Goal: Transaction & Acquisition: Obtain resource

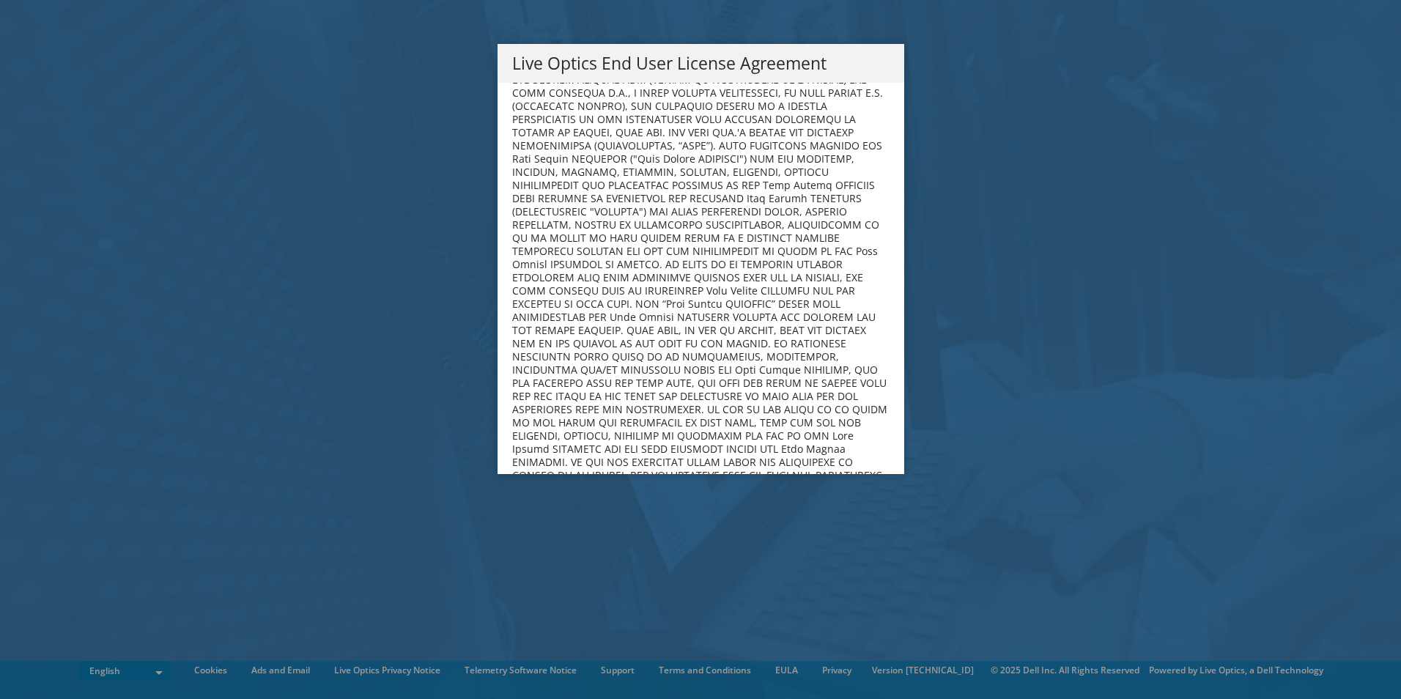
scroll to position [5543, 0]
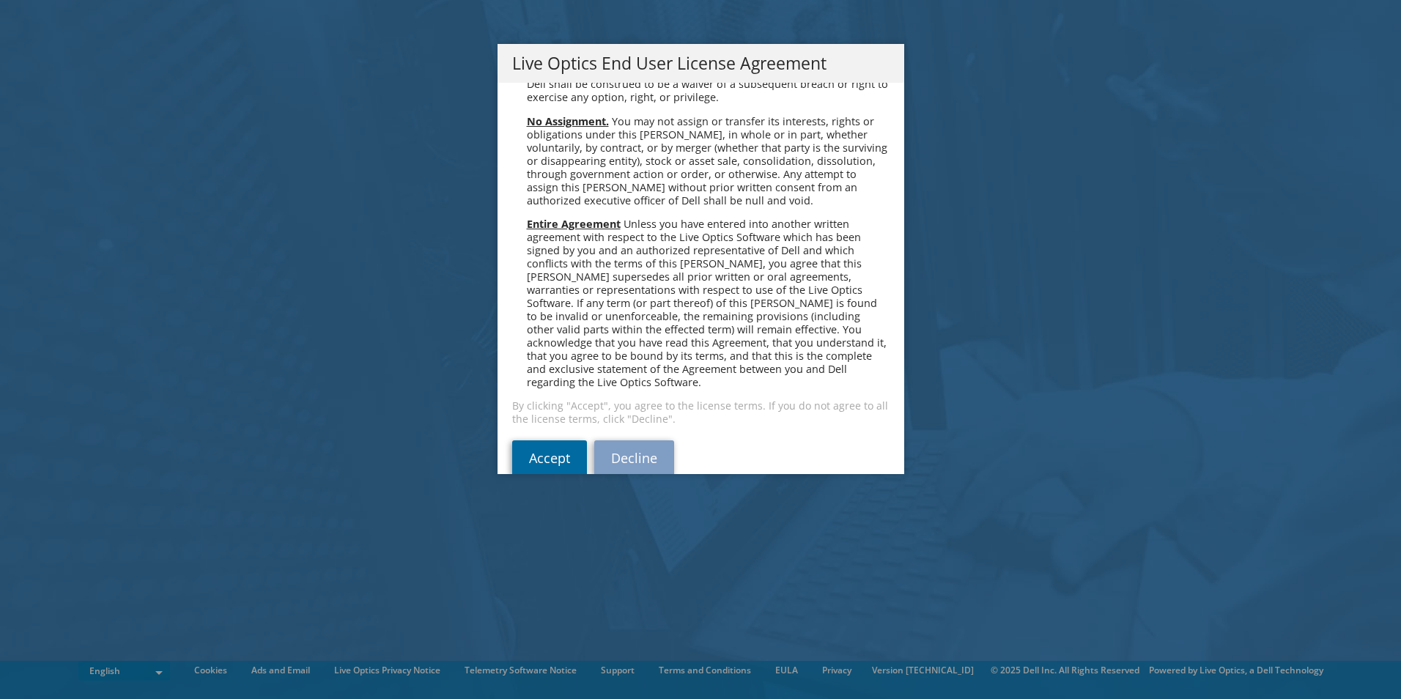
click at [520, 441] on link "Accept" at bounding box center [549, 458] width 75 height 35
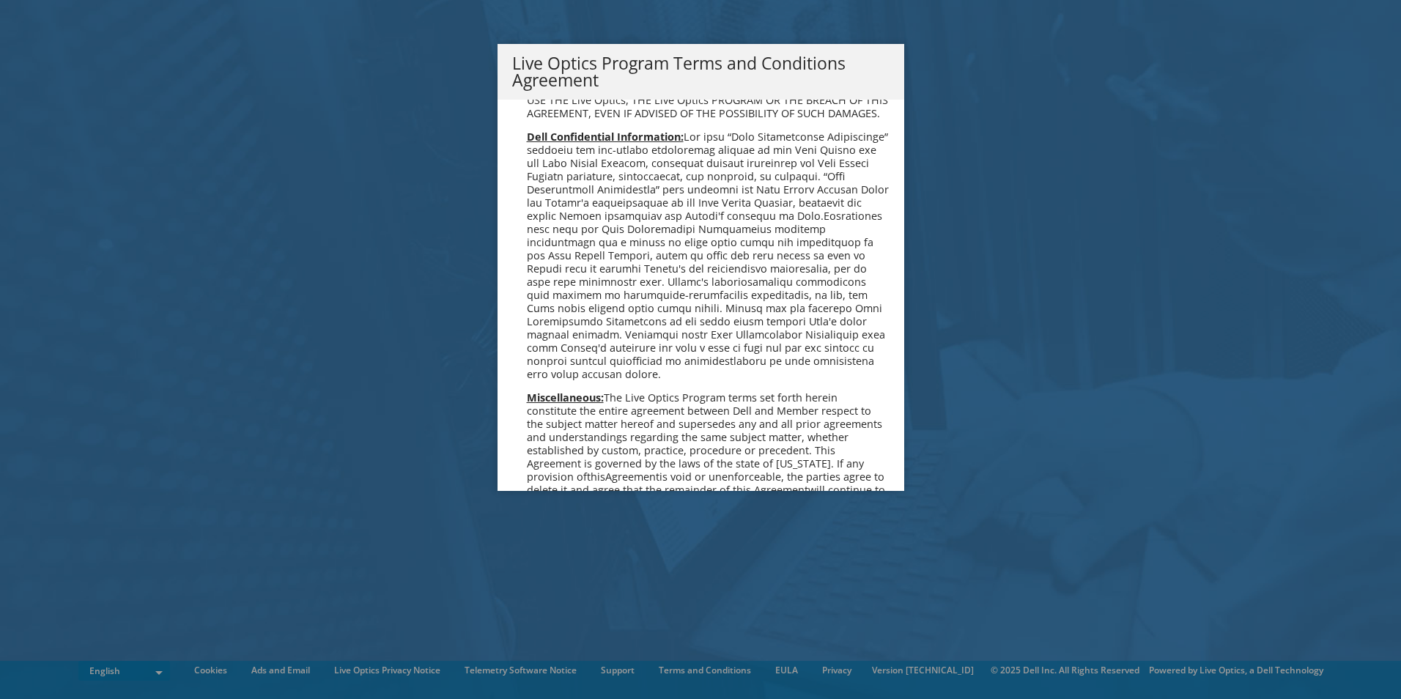
scroll to position [1050, 0]
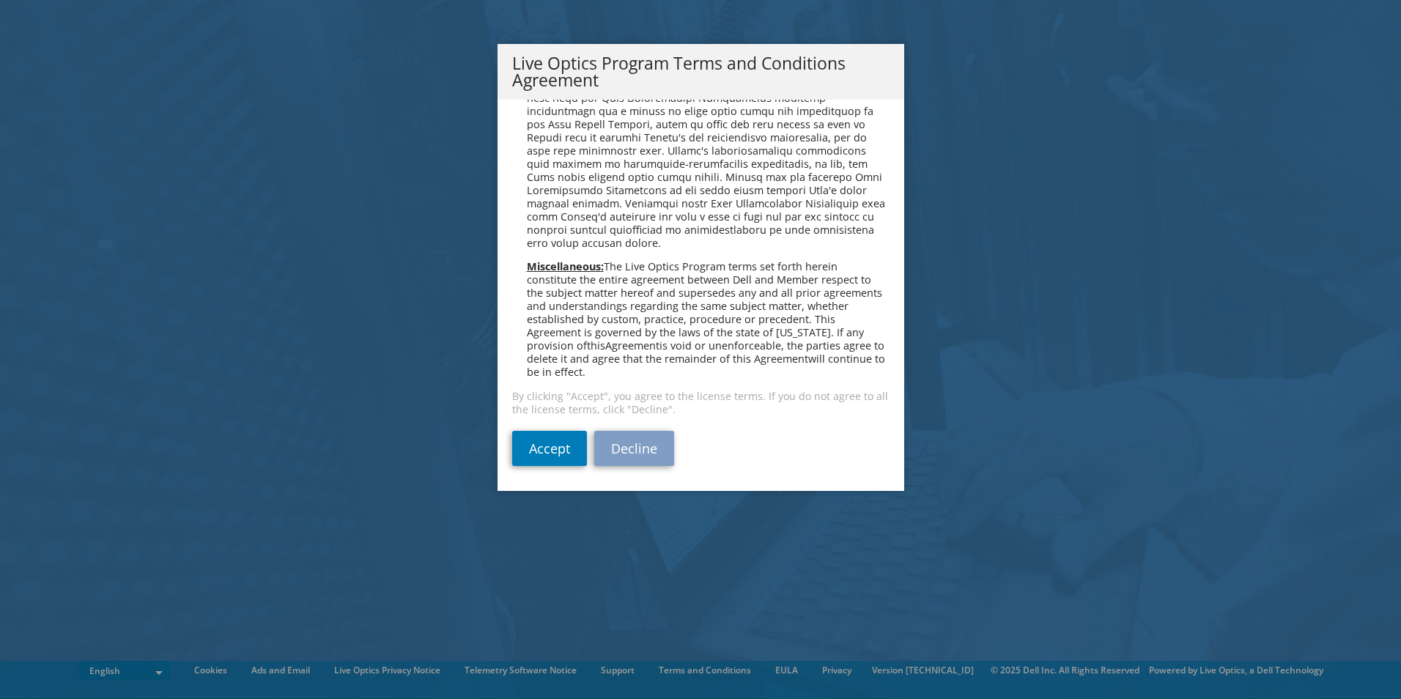
click at [583, 445] on div "Accept Decline" at bounding box center [700, 448] width 377 height 35
click at [552, 452] on link "Accept" at bounding box center [549, 448] width 75 height 35
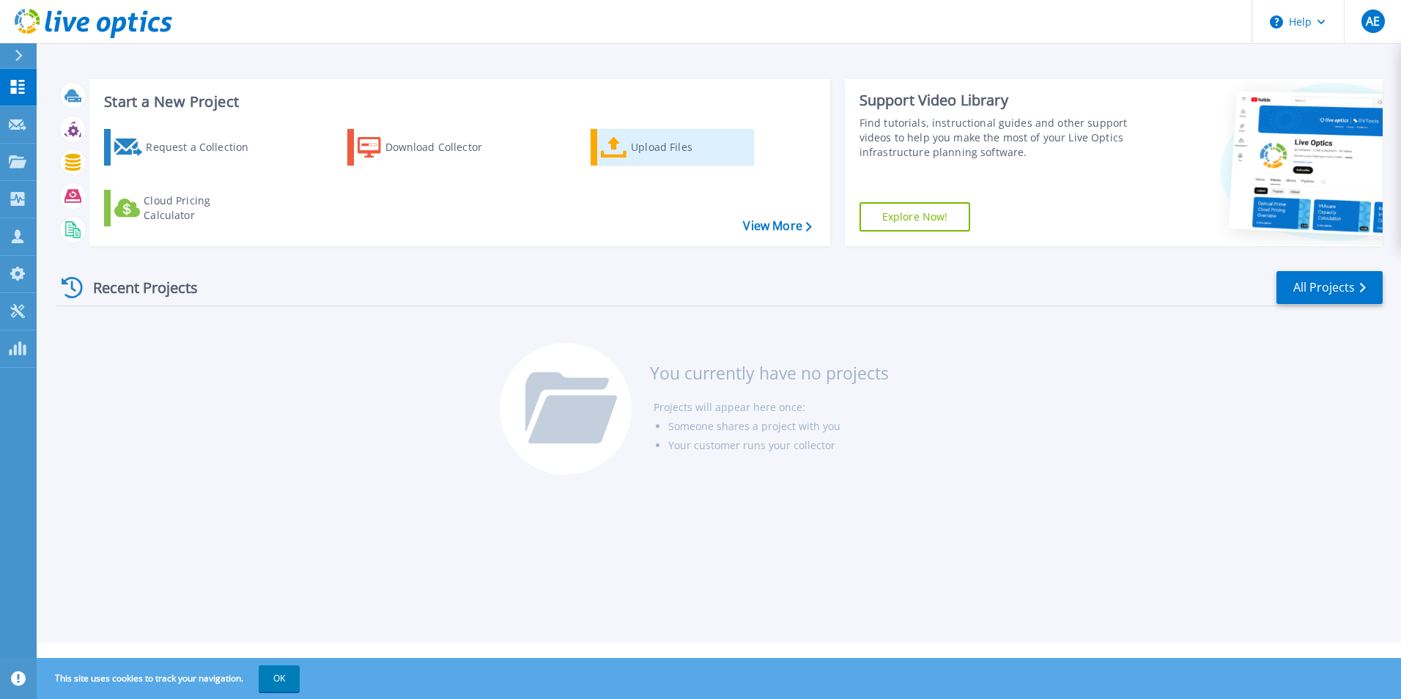
click at [695, 139] on div "Upload Files" at bounding box center [689, 147] width 117 height 29
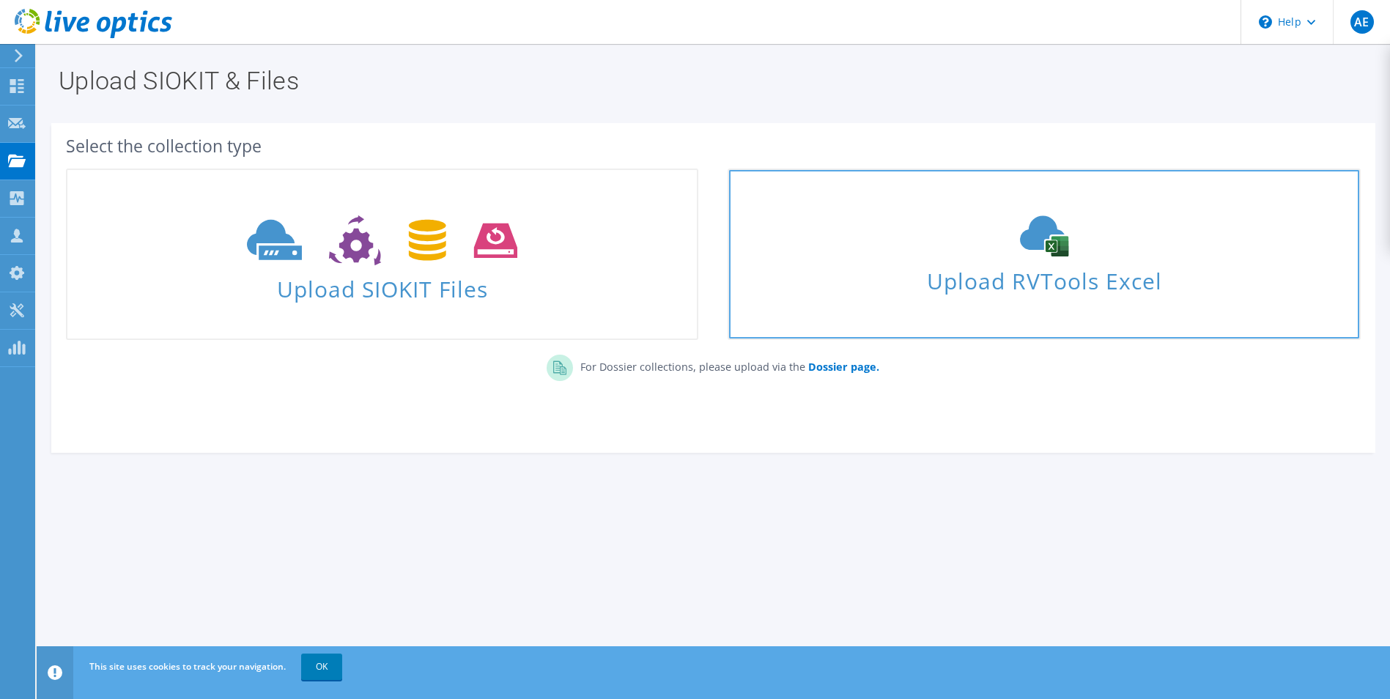
click at [1041, 244] on icon at bounding box center [1045, 235] width 220 height 41
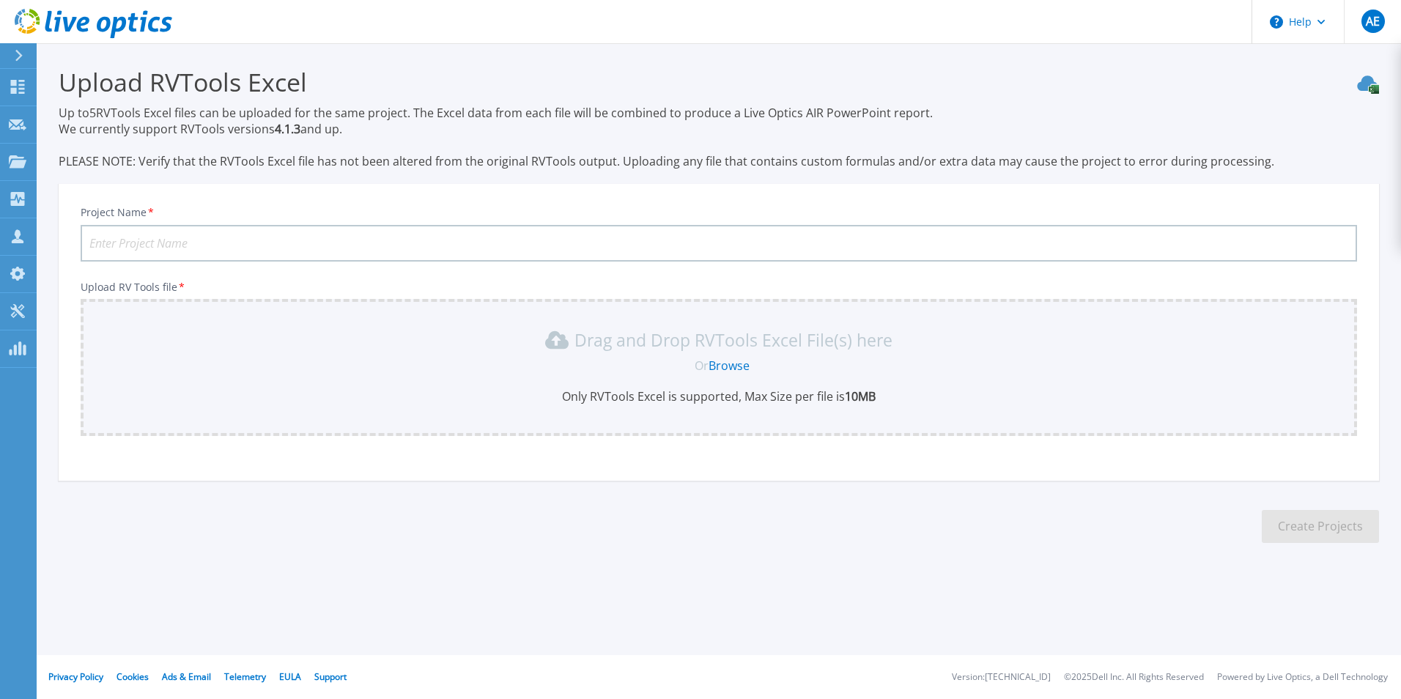
click at [737, 367] on link "Browse" at bounding box center [729, 366] width 41 height 16
click at [717, 257] on input "Project Name *" at bounding box center [719, 243] width 1277 height 37
type input "BPMA"
click at [748, 356] on div "Drag and Drop RVTools Excel File(s) here Or Browse Only RVTools Excel is suppor…" at bounding box center [718, 366] width 1259 height 76
click at [733, 362] on link "Browse" at bounding box center [729, 366] width 41 height 16
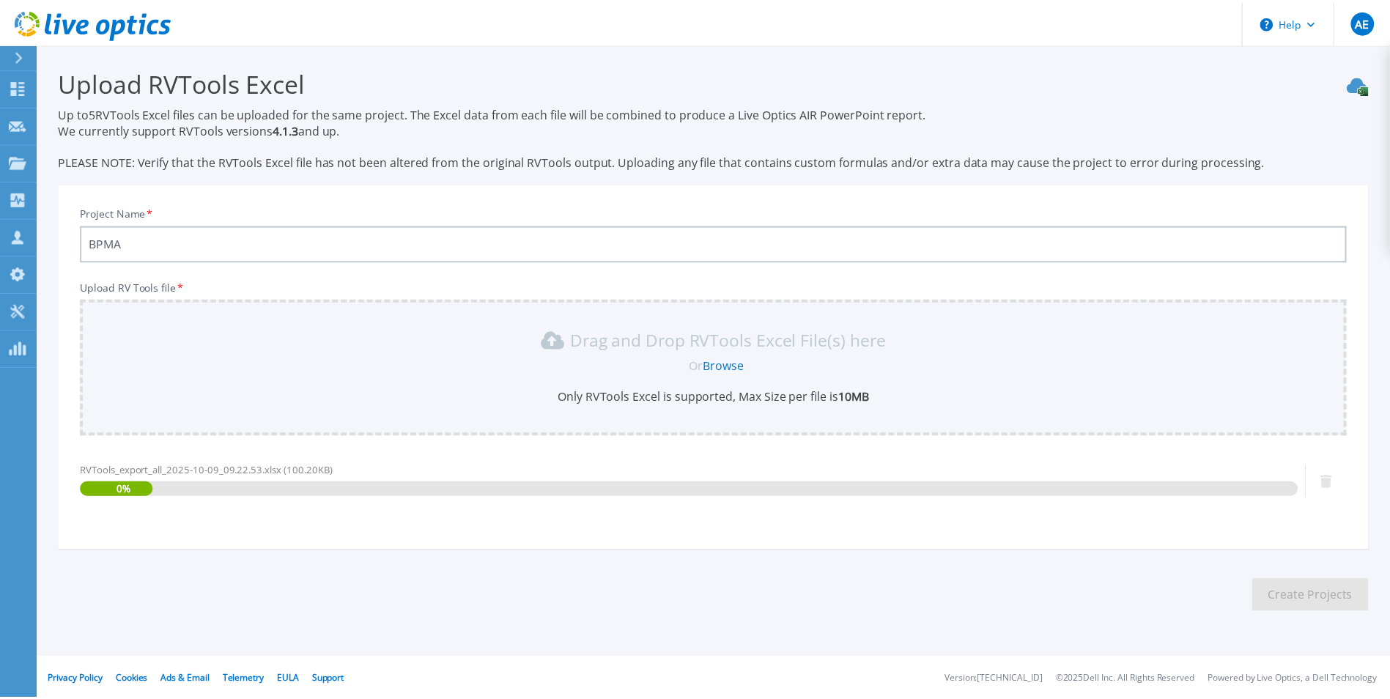
scroll to position [3, 0]
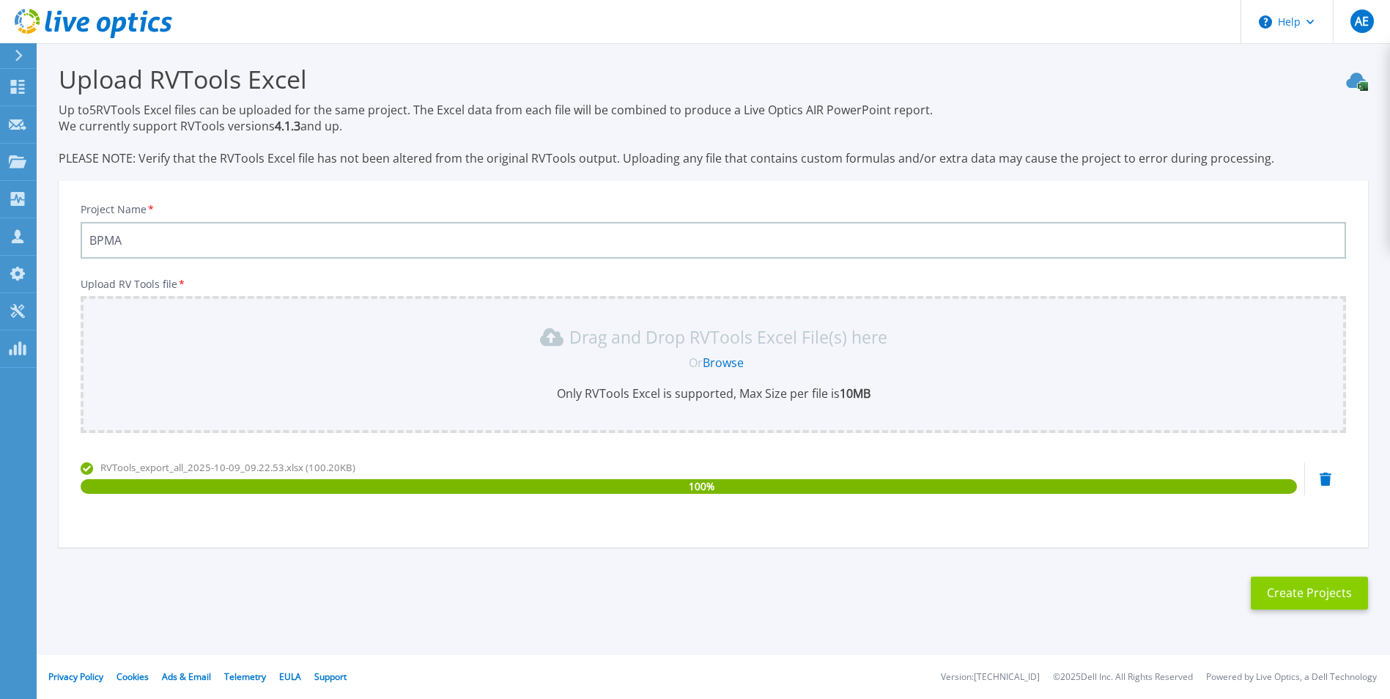
click at [1294, 604] on button "Create Projects" at bounding box center [1309, 593] width 117 height 33
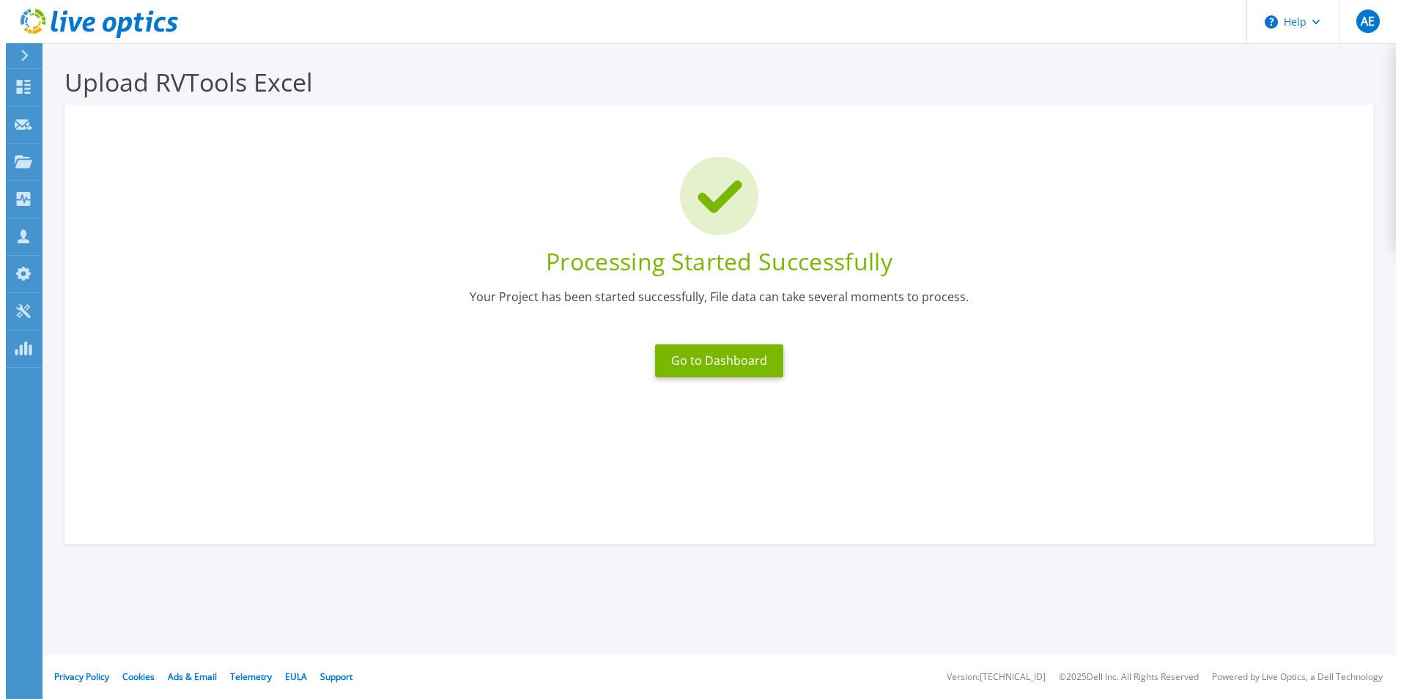
scroll to position [0, 0]
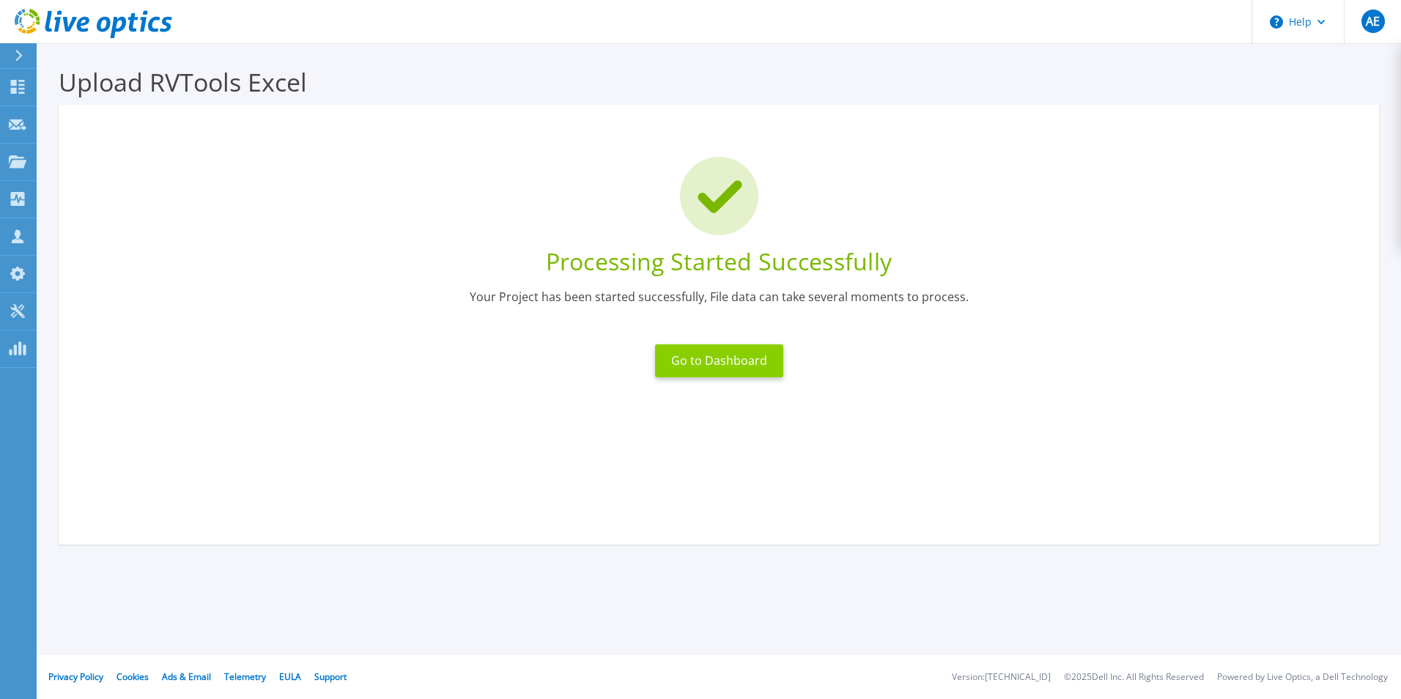
click at [774, 371] on button "Go to Dashboard" at bounding box center [719, 361] width 128 height 33
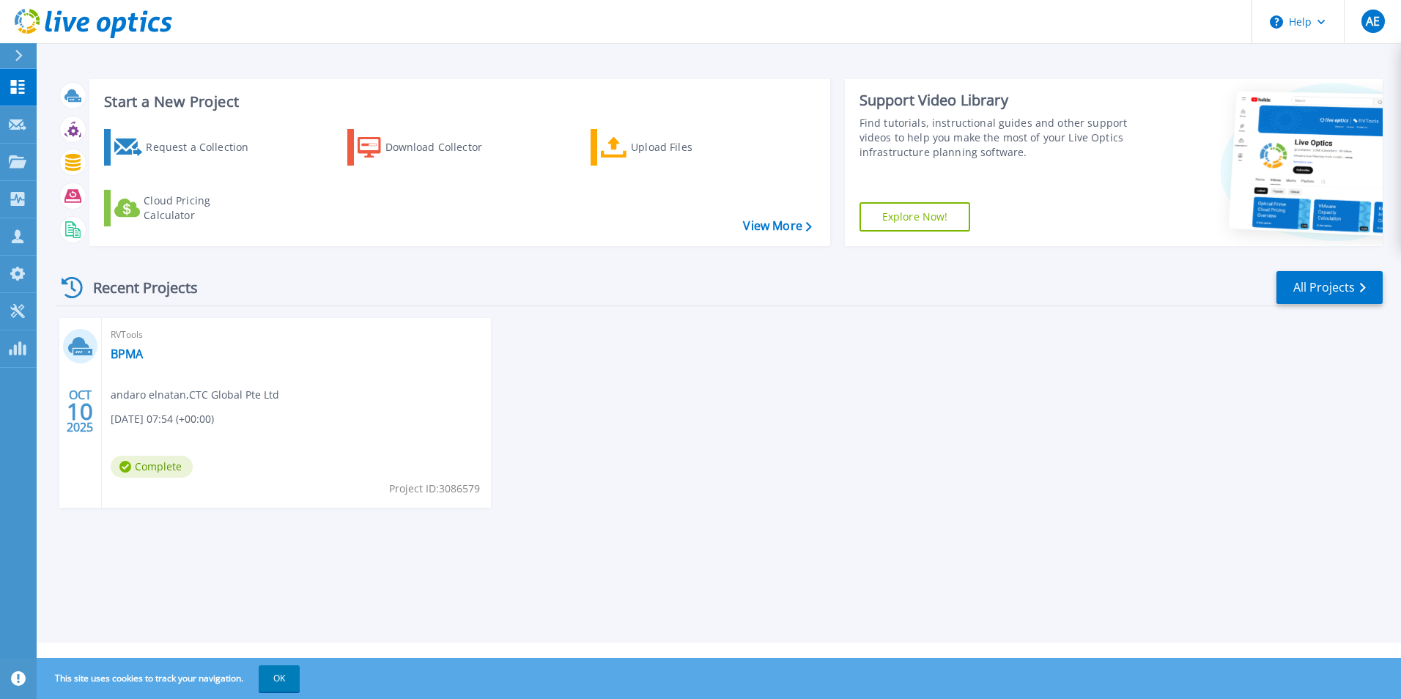
click at [185, 360] on div "RVTools BPMA andaro elnatan , CTC Global Pte Ltd [DATE] 07:54 (+00:00) Complete…" at bounding box center [296, 413] width 389 height 190
click at [410, 469] on div "RVTools BPMA andaro elnatan , CTC Global Pte Ltd [DATE] 07:54 (+00:00) Complete…" at bounding box center [296, 413] width 389 height 190
click at [161, 461] on span "Complete" at bounding box center [152, 467] width 82 height 22
drag, startPoint x: 161, startPoint y: 461, endPoint x: 525, endPoint y: 510, distance: 367.6
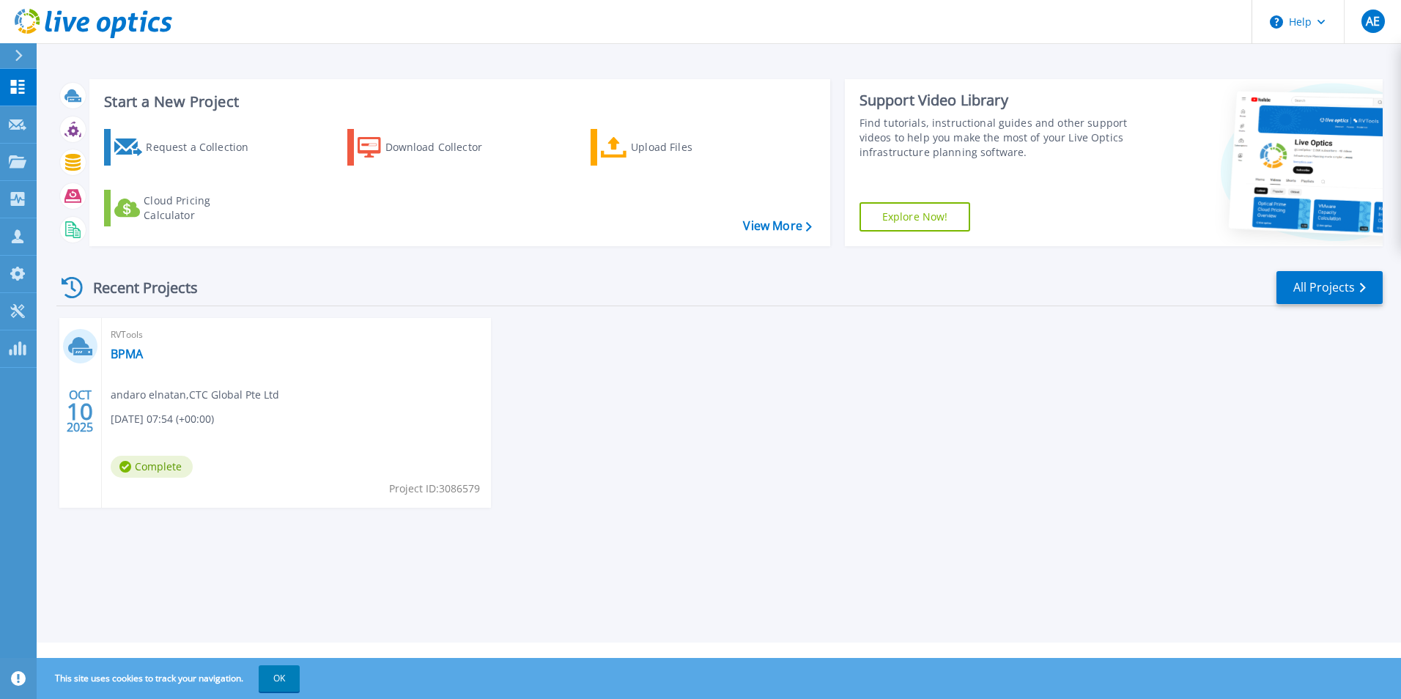
click at [525, 510] on div "OCT 10 2025 RVTools BPMA andaro elnatan , CTC Global Pte Ltd 10/10/2025, 07:54 …" at bounding box center [714, 427] width 1338 height 219
click at [332, 356] on div "RVTools BPMA andaro elnatan , CTC Global Pte Ltd 10/10/2025, 07:54 (+00:00) Com…" at bounding box center [296, 413] width 389 height 190
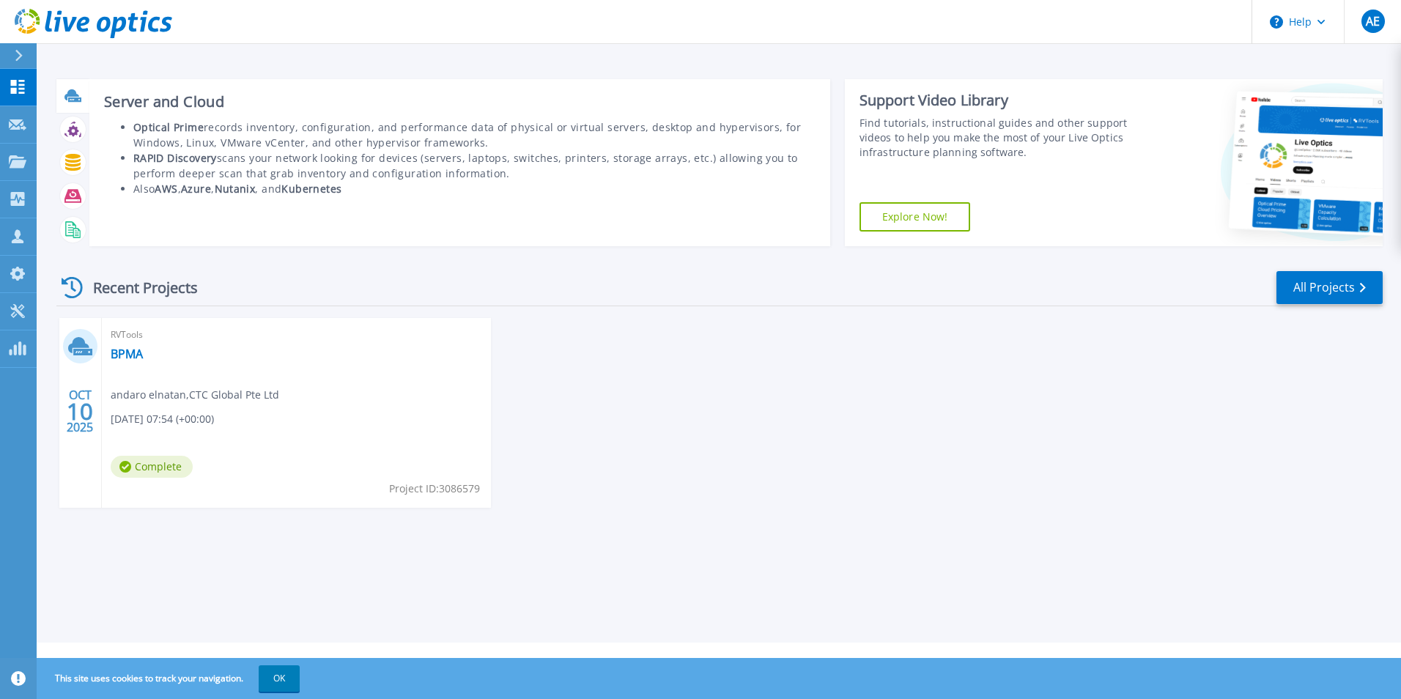
click at [77, 105] on div at bounding box center [73, 96] width 26 height 26
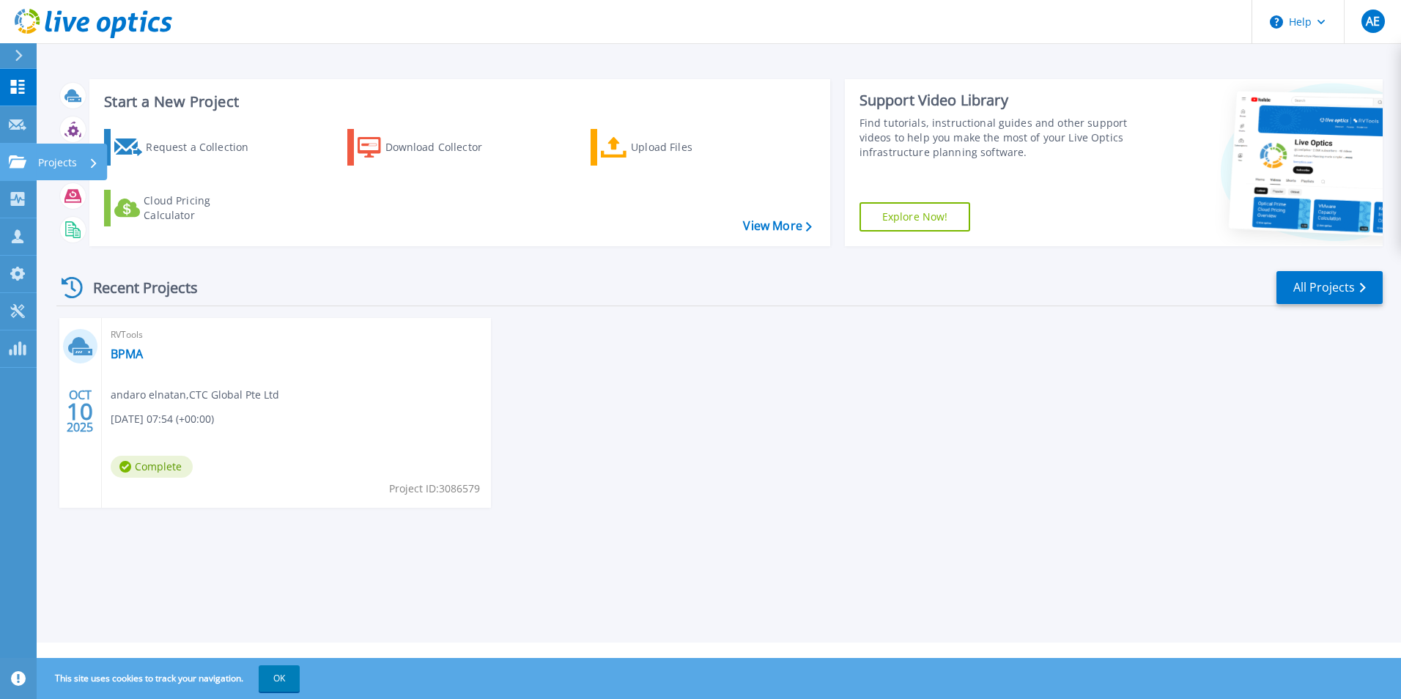
click at [1, 154] on link "Projects Projects" at bounding box center [18, 162] width 37 height 37
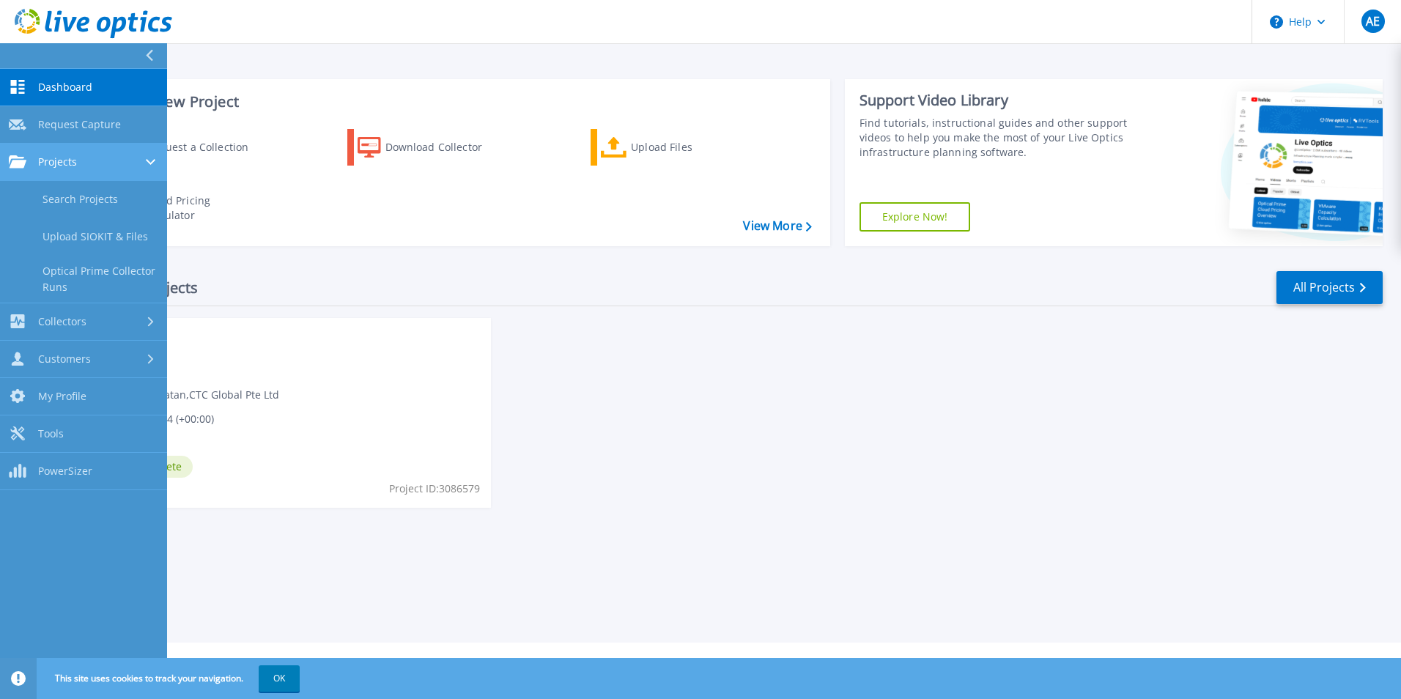
click at [127, 169] on link "Projects Projects" at bounding box center [83, 162] width 167 height 37
click at [124, 167] on div "Projects" at bounding box center [84, 161] width 150 height 13
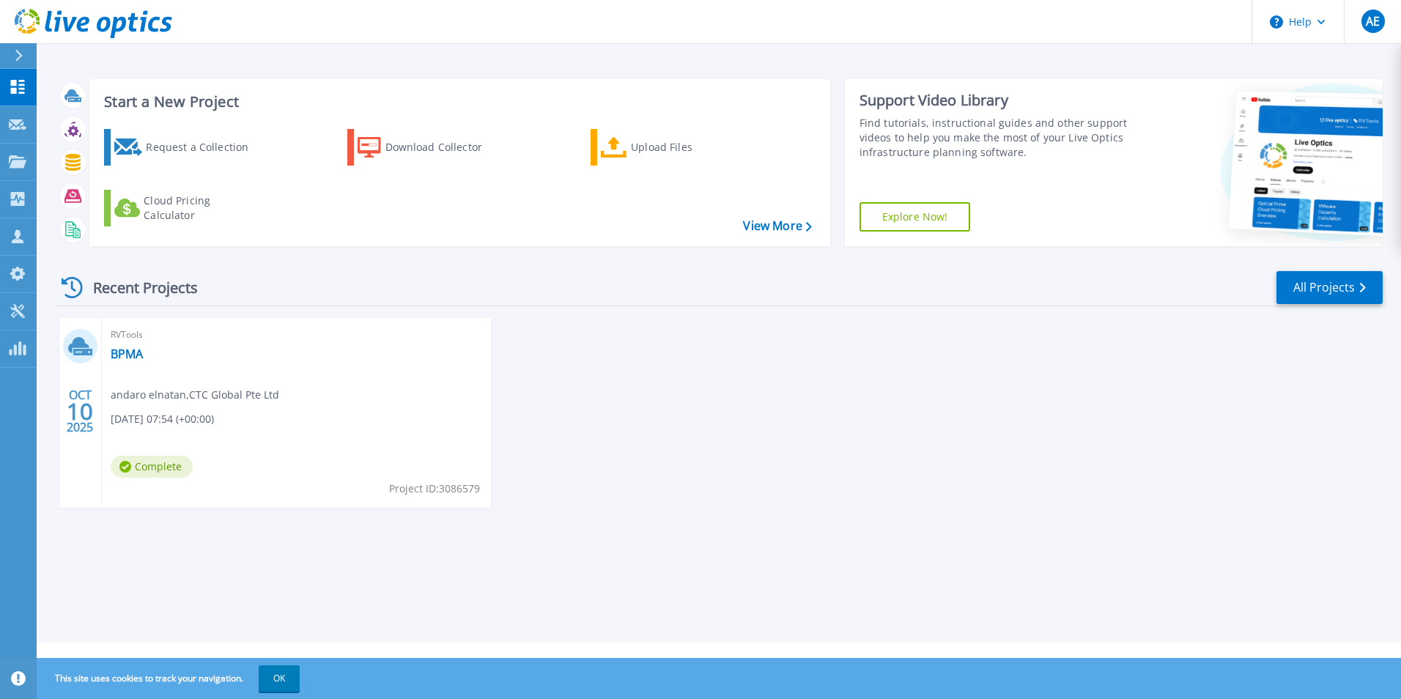
click at [257, 418] on div "RVTools BPMA andaro elnatan , CTC Global Pte Ltd 10/10/2025, 07:54 (+00:00) Com…" at bounding box center [296, 413] width 389 height 190
drag, startPoint x: 257, startPoint y: 418, endPoint x: 212, endPoint y: 423, distance: 45.7
click at [255, 419] on div "RVTools BPMA andaro elnatan , CTC Global Pte Ltd 10/10/2025, 07:54 (+00:00) Com…" at bounding box center [296, 413] width 389 height 190
click at [131, 477] on span "Complete" at bounding box center [152, 467] width 82 height 22
click at [131, 471] on span "Complete" at bounding box center [152, 467] width 82 height 22
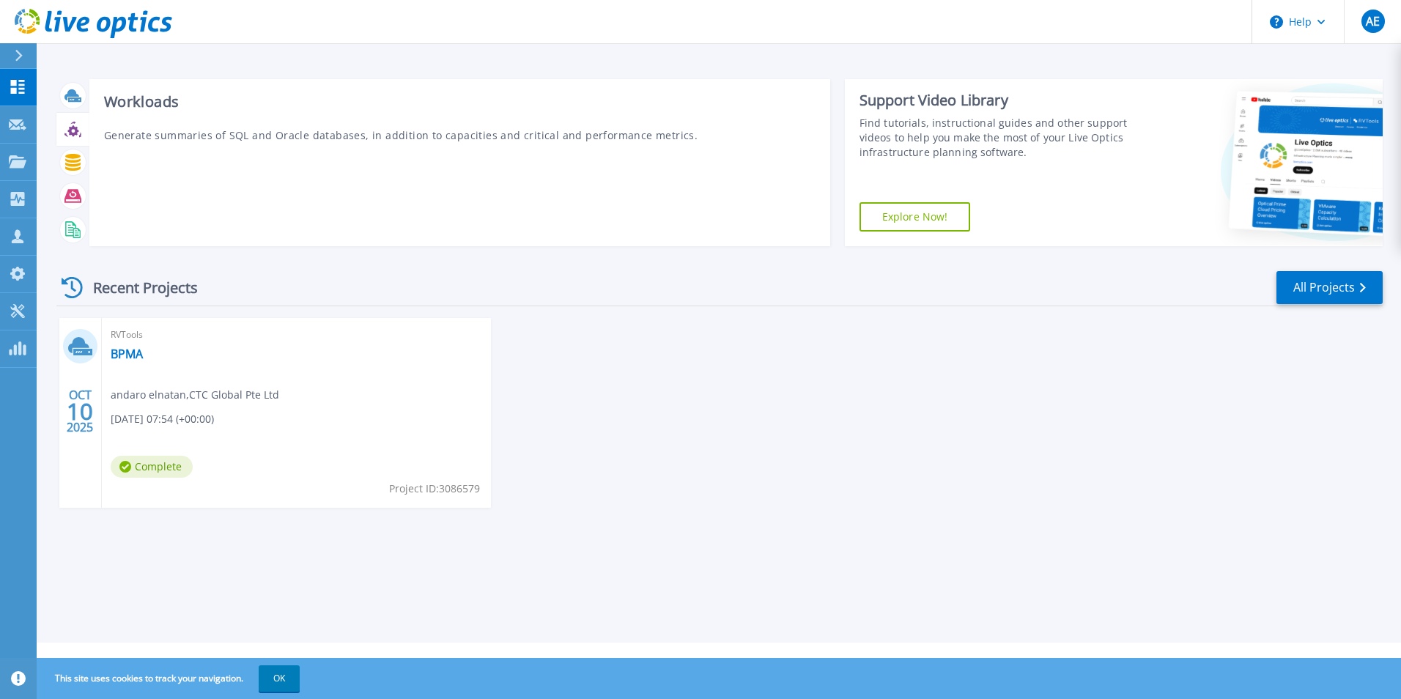
click at [73, 136] on icon at bounding box center [72, 130] width 11 height 11
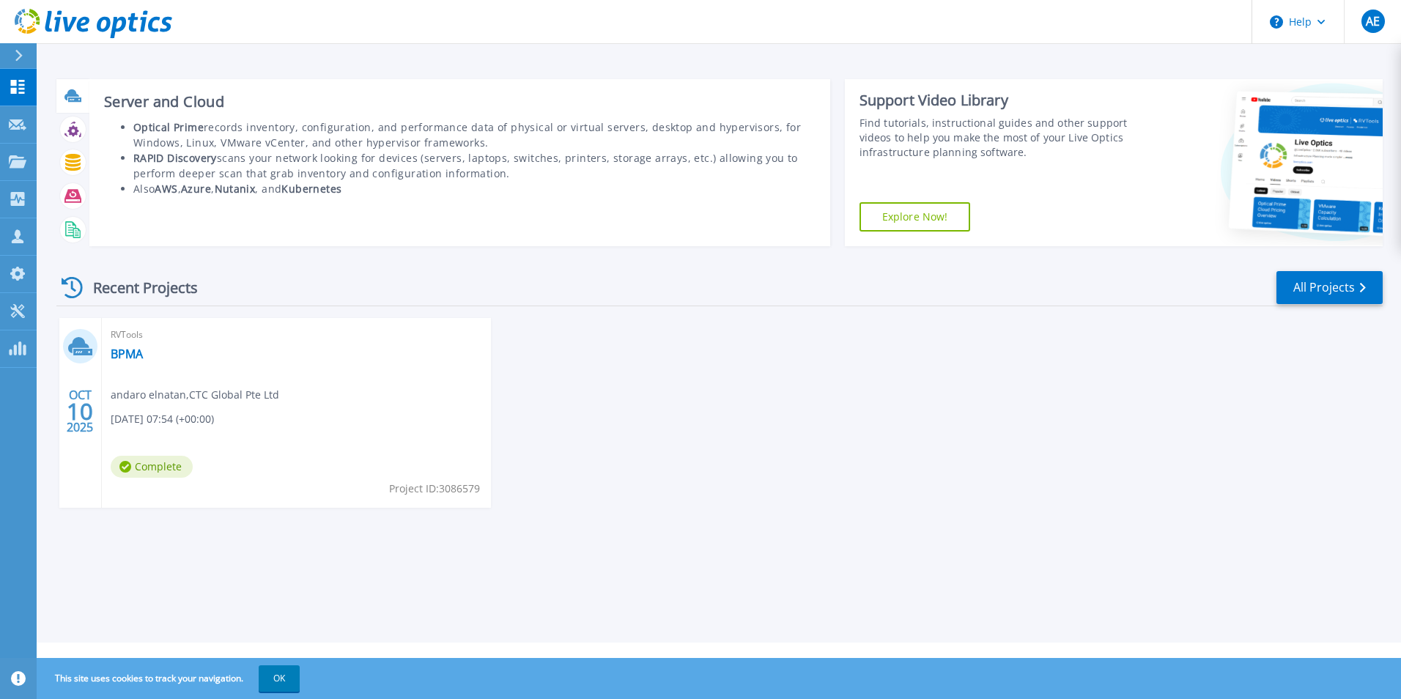
click at [74, 97] on icon at bounding box center [73, 95] width 17 height 17
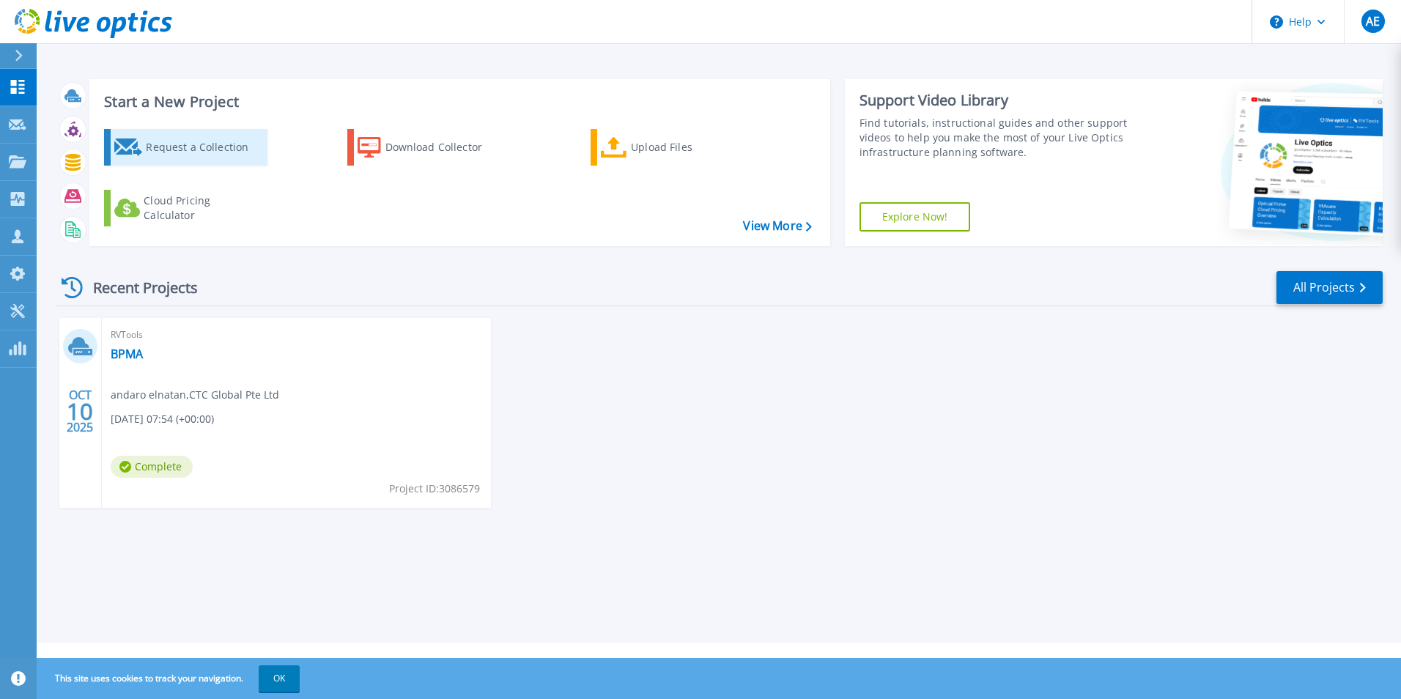
click at [242, 154] on div "Request a Collection" at bounding box center [204, 147] width 117 height 29
click at [437, 153] on div "Download Collector" at bounding box center [444, 147] width 117 height 29
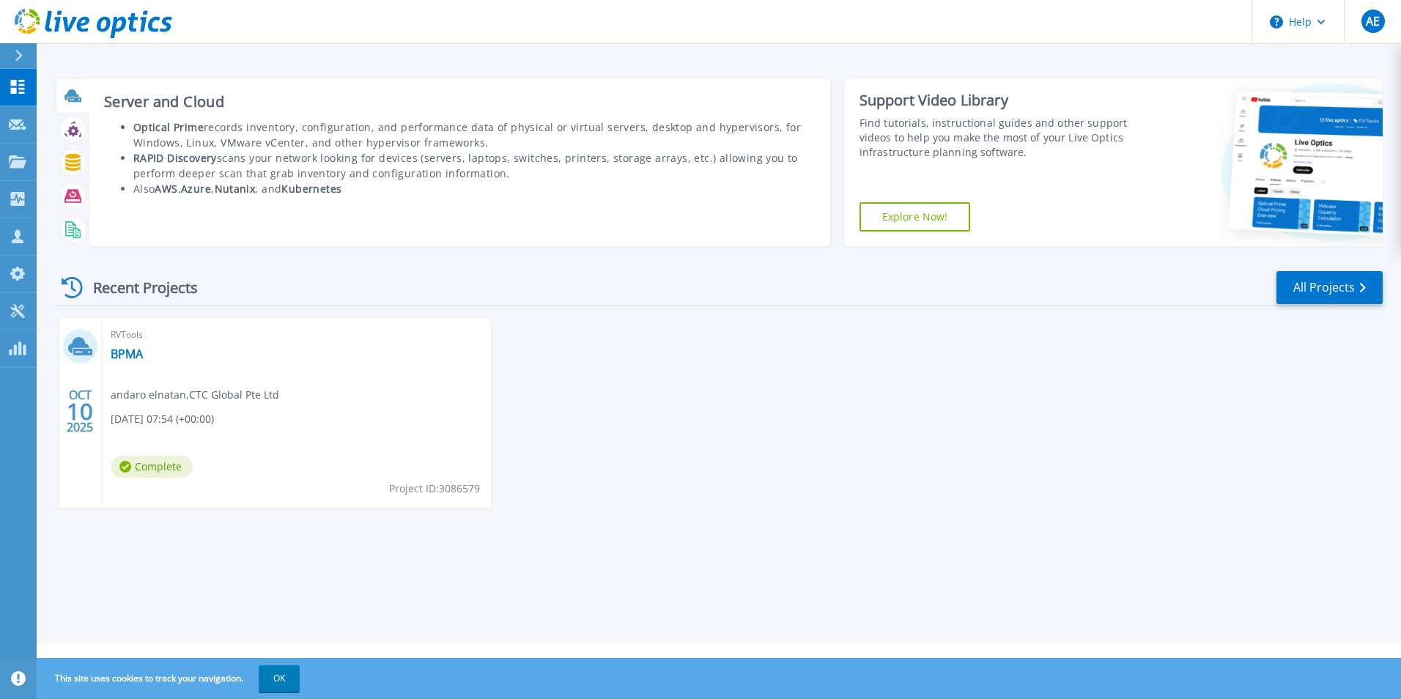
click at [75, 99] on icon at bounding box center [74, 99] width 13 height 4
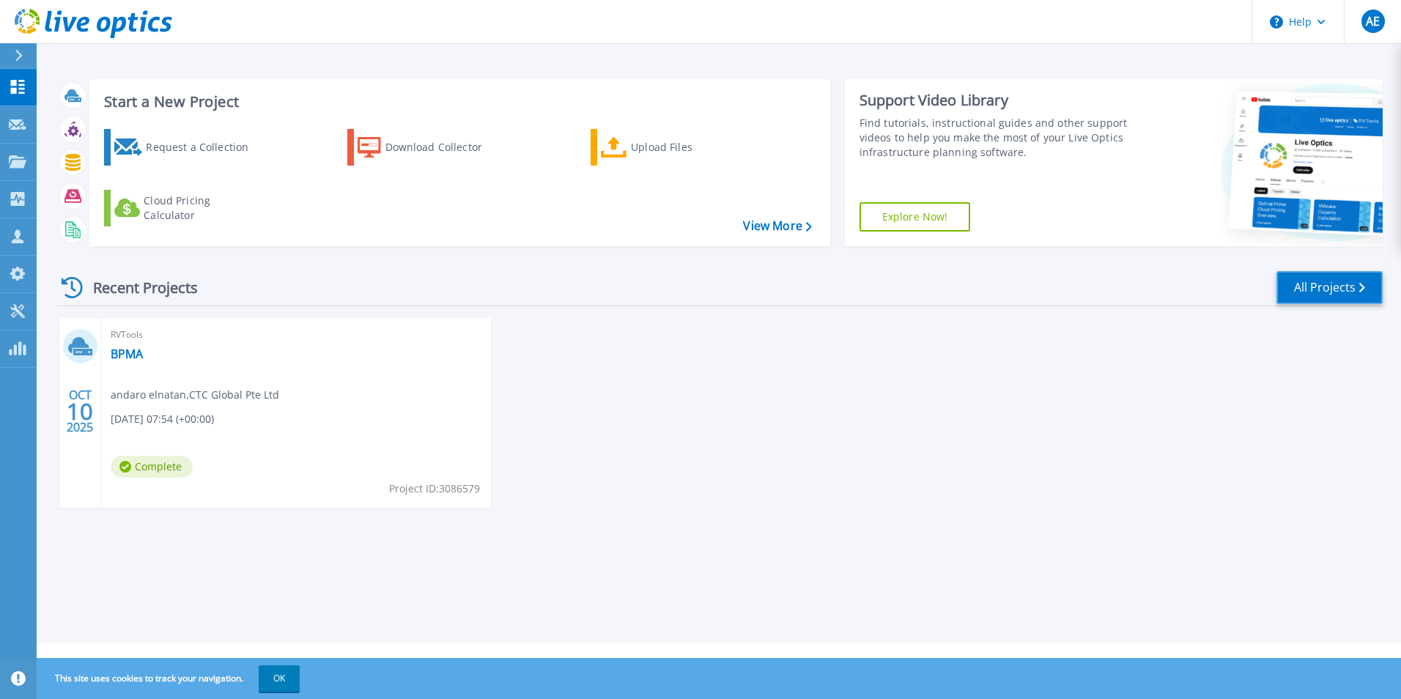
click at [1319, 279] on link "All Projects" at bounding box center [1330, 287] width 106 height 33
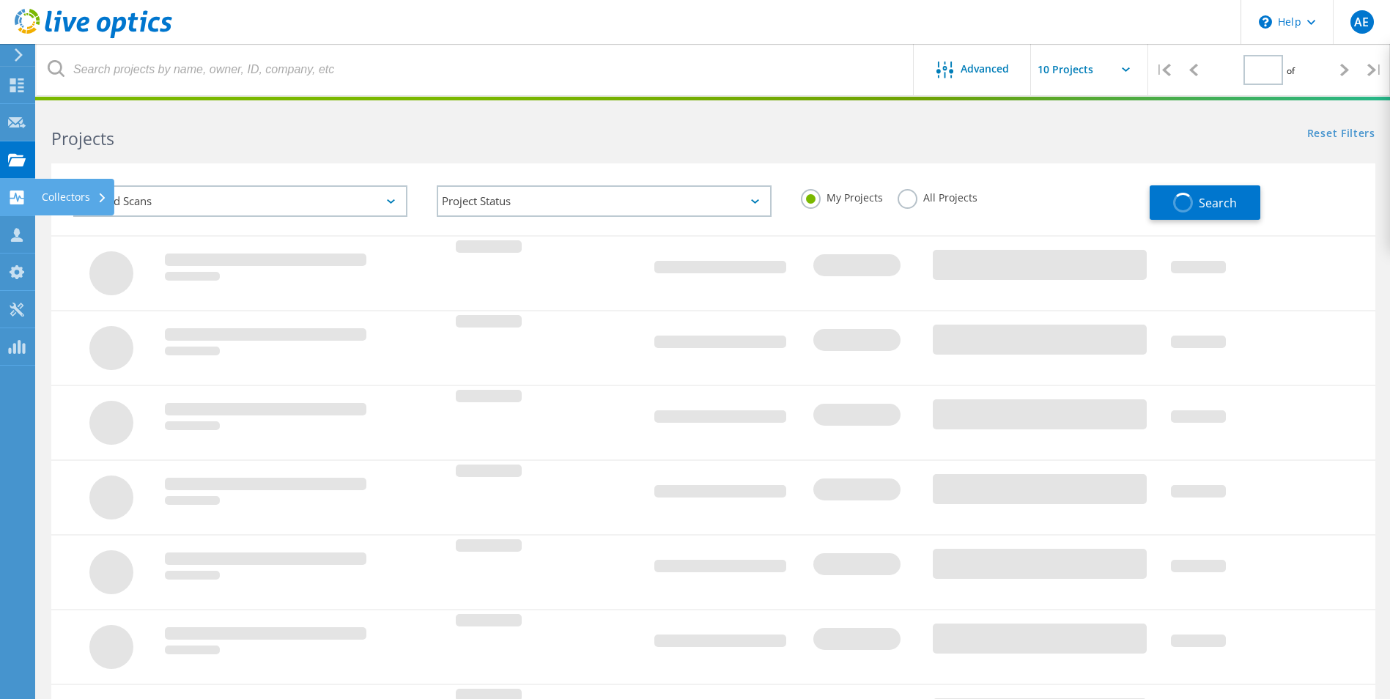
type input "1"
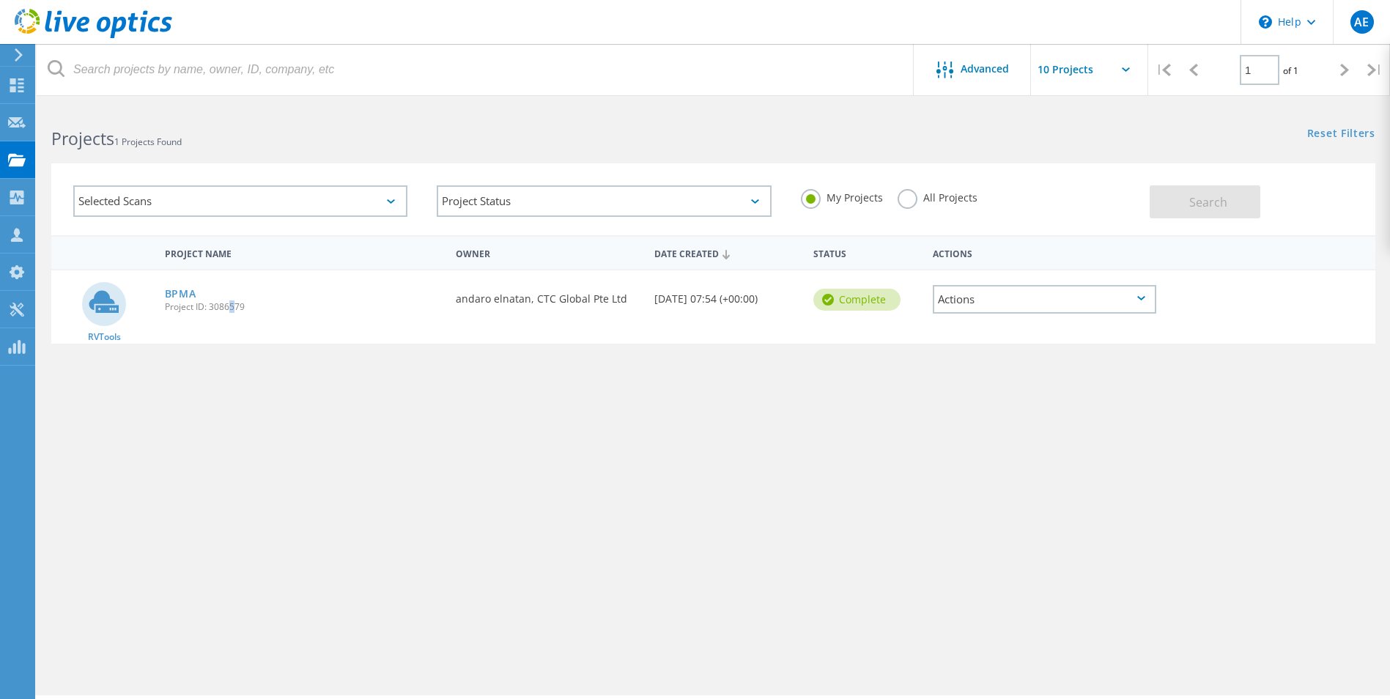
click at [226, 312] on span "Project ID: 3086579" at bounding box center [303, 307] width 277 height 9
click at [1008, 307] on div "Actions" at bounding box center [1045, 299] width 224 height 29
click at [1010, 279] on div "Project Details" at bounding box center [1045, 276] width 221 height 23
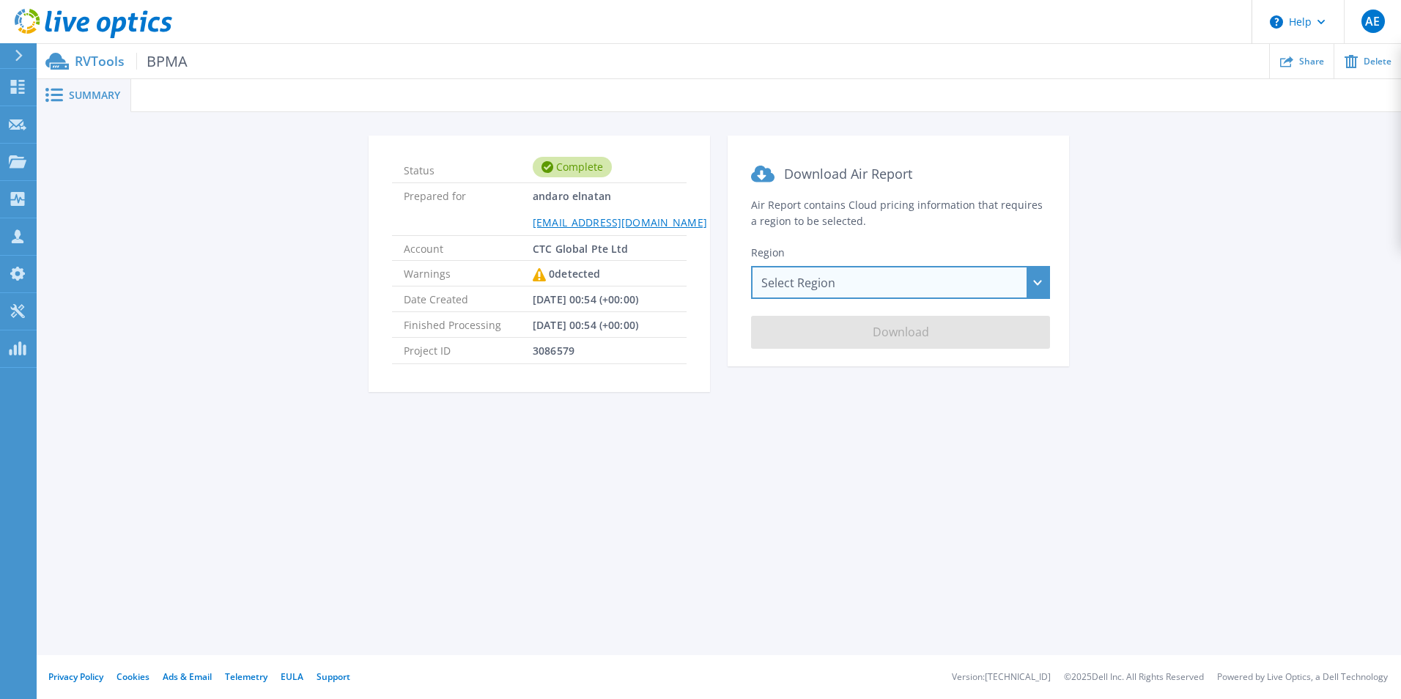
click at [990, 284] on div "Select Region [GEOGRAPHIC_DATA] ([GEOGRAPHIC_DATA]) [GEOGRAPHIC_DATA] ([GEOGRAP…" at bounding box center [900, 282] width 299 height 33
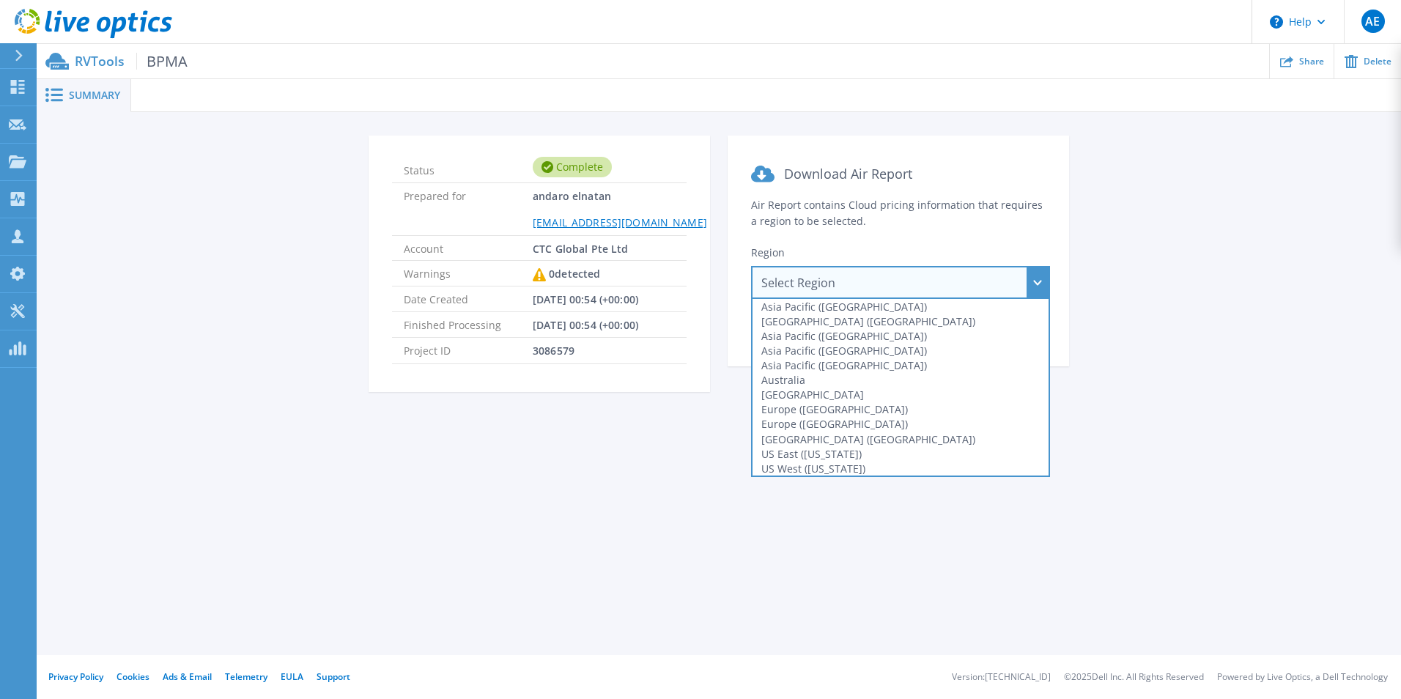
click at [654, 446] on div "Summary Status Complete Prepared for andaro elnatan [EMAIL_ADDRESS][DOMAIN_NAME…" at bounding box center [719, 327] width 1365 height 655
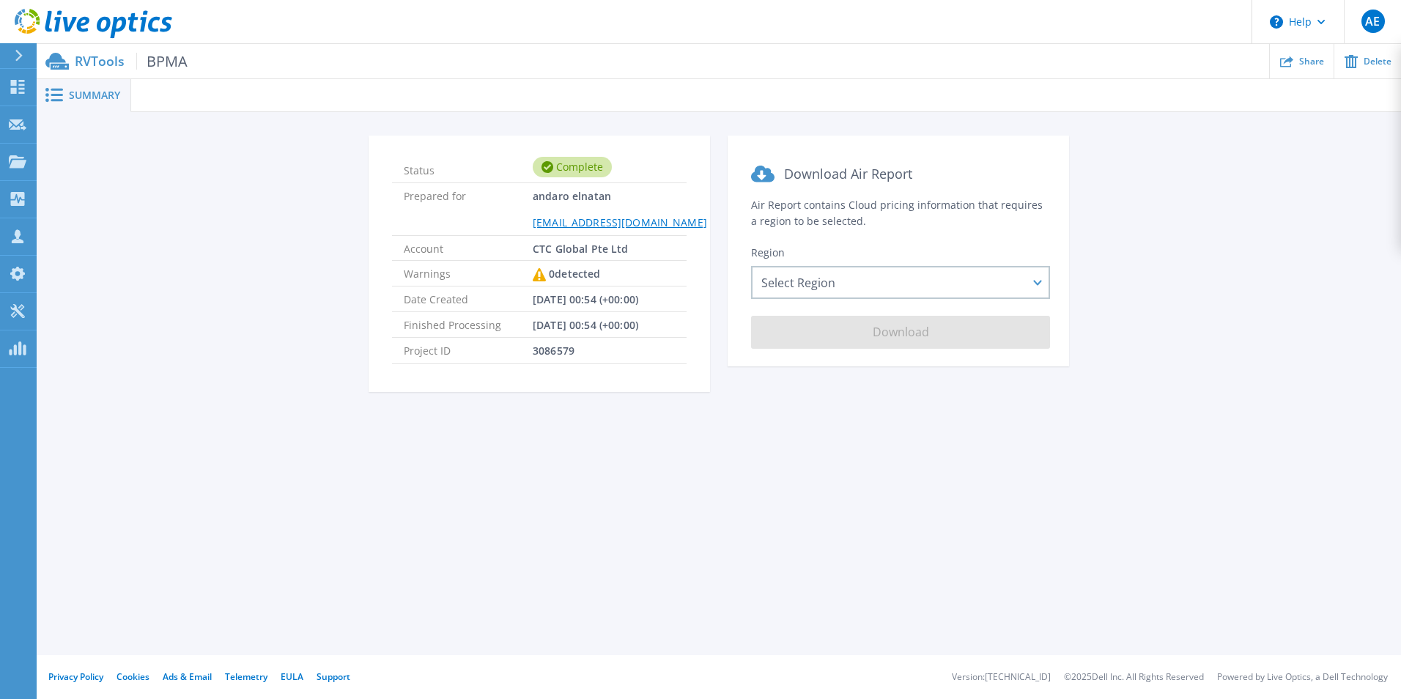
click at [164, 64] on span "BPMA" at bounding box center [161, 61] width 51 height 17
click at [850, 283] on div "Select Region [GEOGRAPHIC_DATA] ([GEOGRAPHIC_DATA]) [GEOGRAPHIC_DATA] ([GEOGRAP…" at bounding box center [900, 282] width 299 height 33
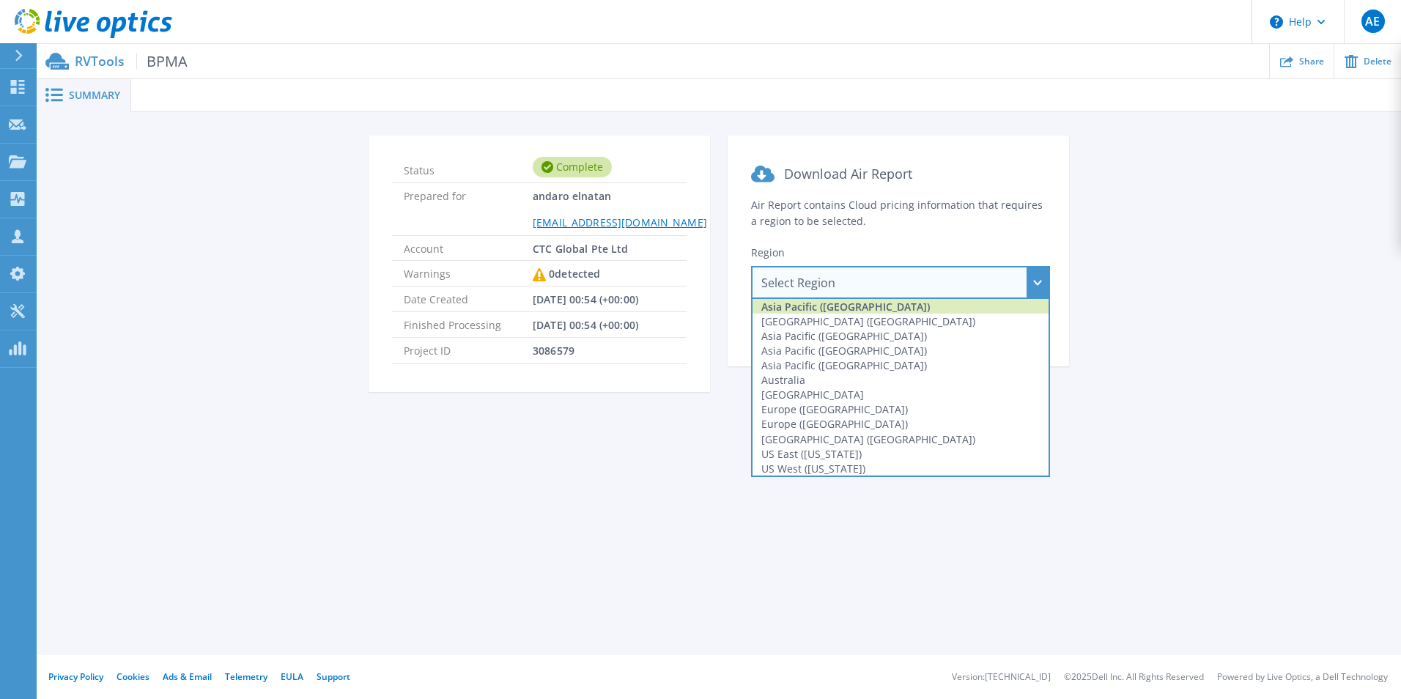
click at [828, 310] on div "Asia Pacific ([GEOGRAPHIC_DATA])" at bounding box center [901, 306] width 296 height 15
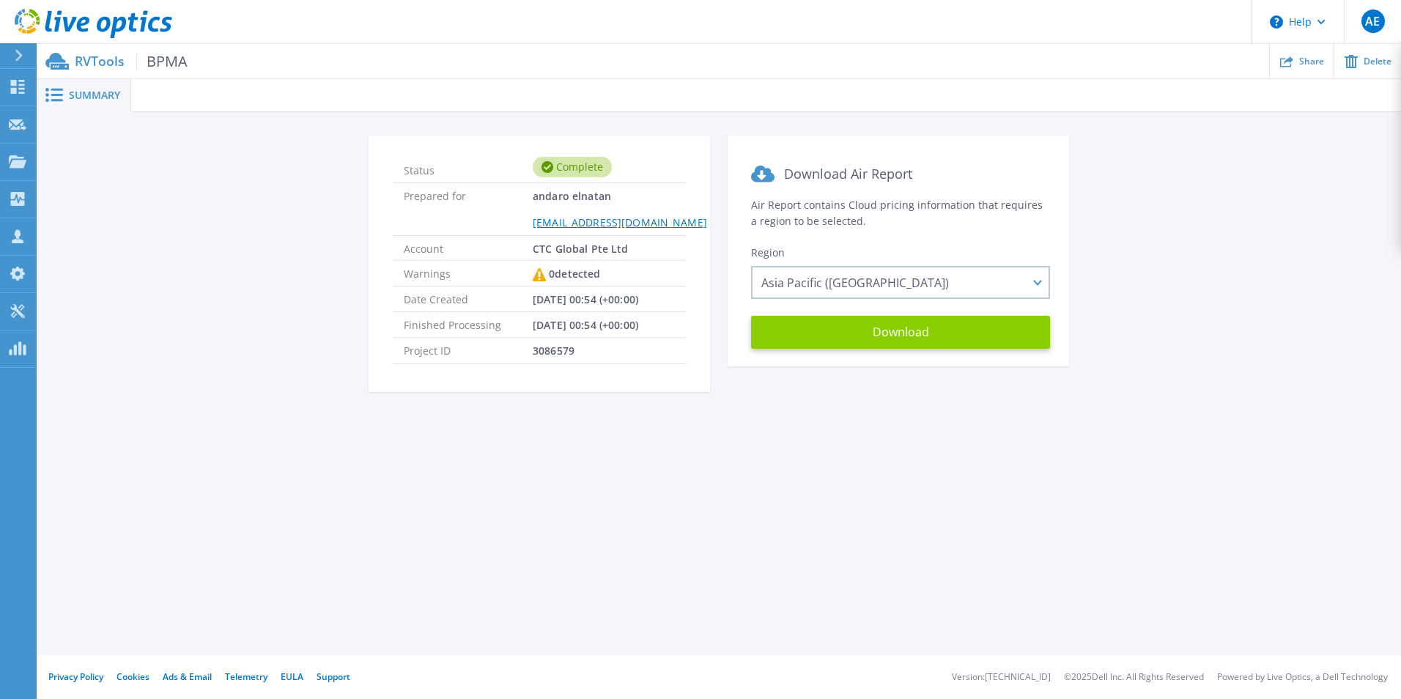
click at [851, 336] on button "Download" at bounding box center [900, 332] width 299 height 33
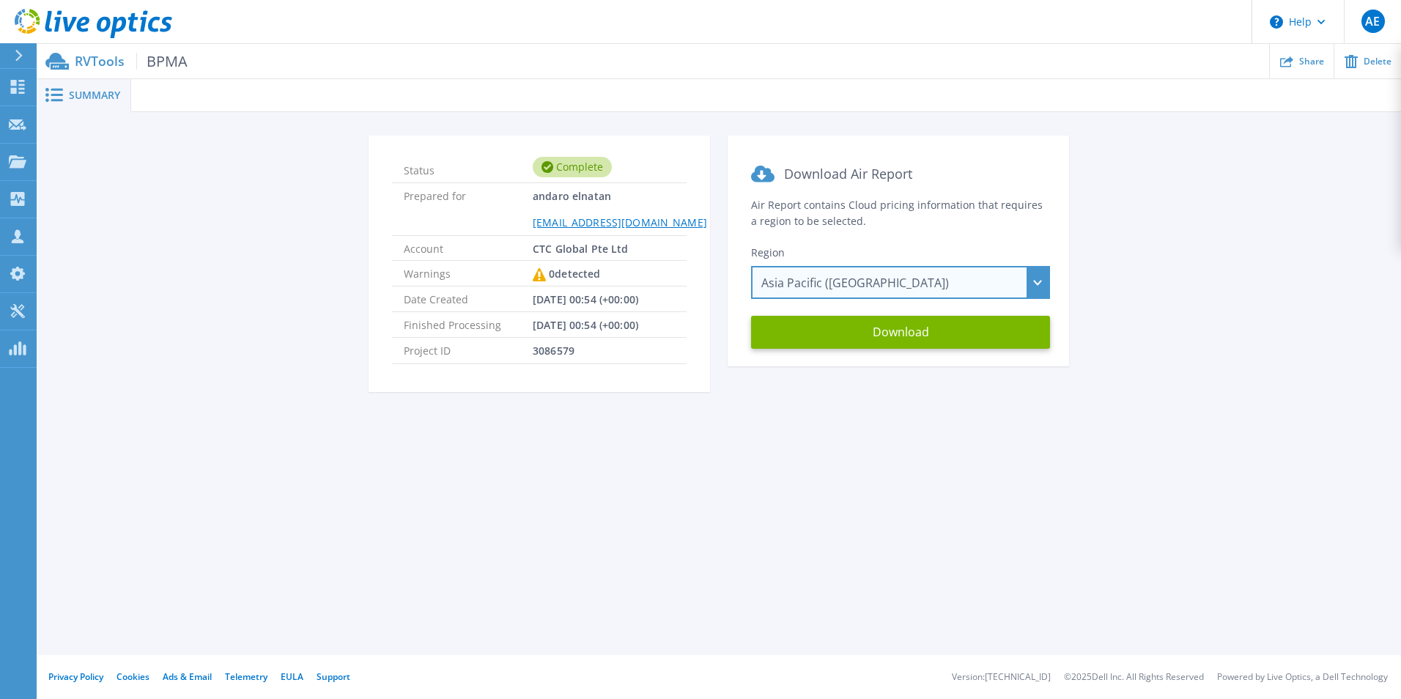
click at [842, 295] on div "Asia Pacific ([GEOGRAPHIC_DATA]) [GEOGRAPHIC_DATA] ([GEOGRAPHIC_DATA]) [GEOGRAP…" at bounding box center [900, 282] width 299 height 33
click at [720, 542] on div "Summary Status Complete Prepared for andaro elnatan [EMAIL_ADDRESS][DOMAIN_NAME…" at bounding box center [719, 327] width 1365 height 655
